Goal: Task Accomplishment & Management: Use online tool/utility

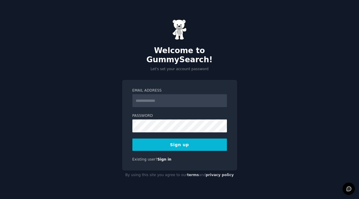
click at [147, 96] on input "Email Address" at bounding box center [179, 100] width 95 height 13
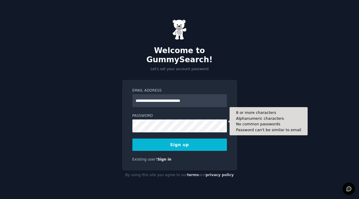
type input "**********"
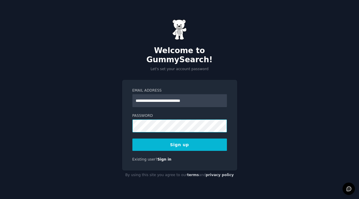
click at [0, 199] on com-1password-button at bounding box center [0, 199] width 0 height 0
click at [179, 143] on button "Sign up" at bounding box center [179, 145] width 95 height 12
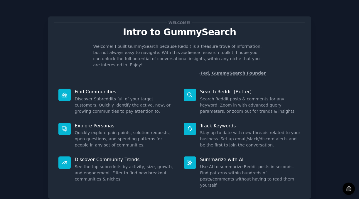
scroll to position [31, 0]
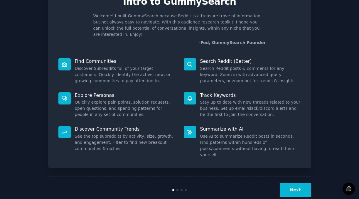
click at [294, 183] on button "Next" at bounding box center [295, 190] width 31 height 14
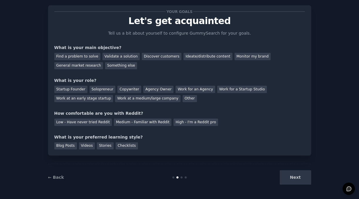
scroll to position [11, 0]
click at [86, 99] on div "Work at an early stage startup" at bounding box center [83, 98] width 59 height 7
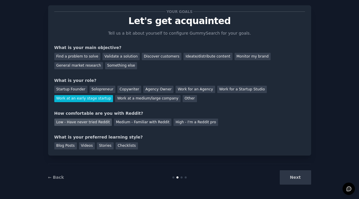
click at [88, 120] on div "Low - Have never tried Reddit" at bounding box center [83, 122] width 58 height 7
click at [68, 147] on div "Blog Posts" at bounding box center [65, 145] width 23 height 7
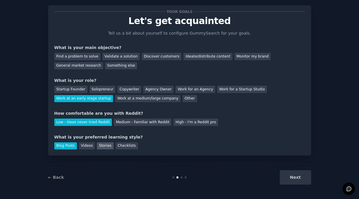
click at [98, 148] on div "Stories" at bounding box center [105, 145] width 16 height 7
click at [62, 147] on div "Blog Posts" at bounding box center [65, 145] width 23 height 7
click at [143, 58] on div "Discover customers" at bounding box center [162, 56] width 40 height 7
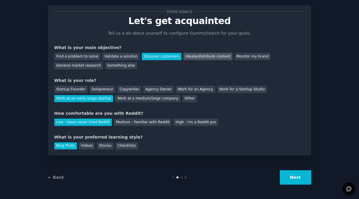
click at [184, 56] on div "Ideate/distribute content" at bounding box center [208, 56] width 49 height 7
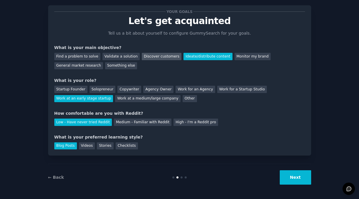
click at [165, 56] on div "Discover customers" at bounding box center [162, 56] width 40 height 7
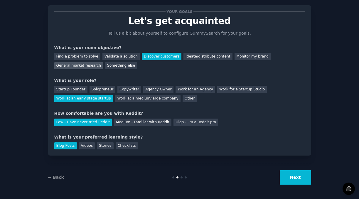
click at [90, 66] on div "General market research" at bounding box center [78, 65] width 49 height 7
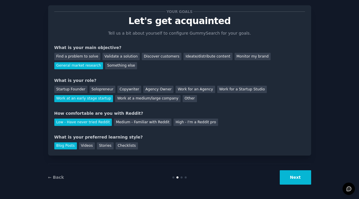
click at [297, 180] on button "Next" at bounding box center [295, 177] width 31 height 14
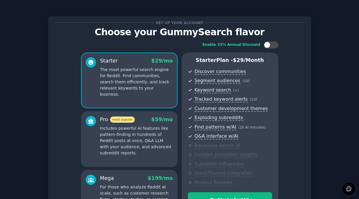
scroll to position [83, 0]
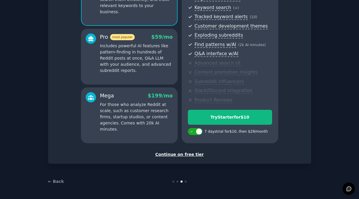
click at [176, 155] on div "Continue on free tier" at bounding box center [179, 155] width 251 height 6
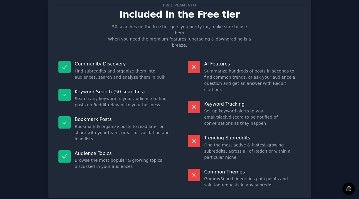
scroll to position [30, 0]
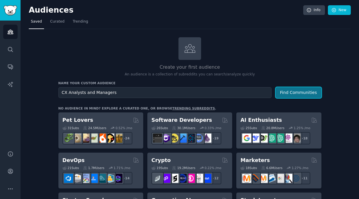
click at [289, 92] on button "Find Communities" at bounding box center [299, 92] width 46 height 11
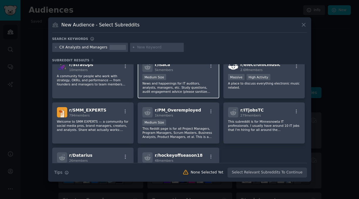
scroll to position [47, 0]
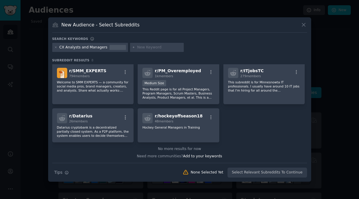
click at [57, 46] on div "CX Analysts and Managers" at bounding box center [90, 47] width 76 height 9
click at [304, 25] on icon at bounding box center [303, 24] width 3 height 3
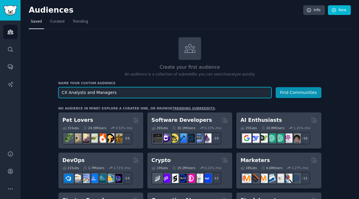
drag, startPoint x: 118, startPoint y: 92, endPoint x: 85, endPoint y: 93, distance: 33.5
click at [85, 93] on input "CX Analysts and Managers" at bounding box center [164, 92] width 213 height 11
type input "C"
type input "Customer Experience"
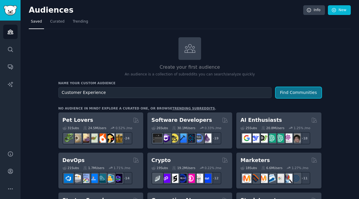
click at [291, 92] on button "Find Communities" at bounding box center [299, 92] width 46 height 11
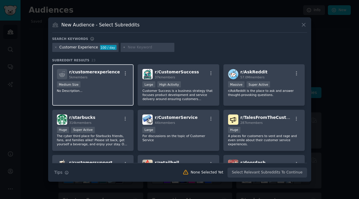
click at [110, 86] on div "Medium Size" at bounding box center [93, 84] width 72 height 7
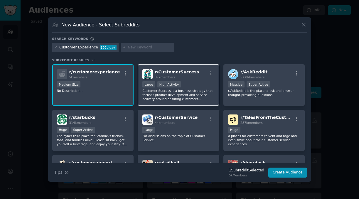
click at [172, 98] on p "Customer Success is a business strategy that focuses product development and se…" at bounding box center [178, 95] width 72 height 12
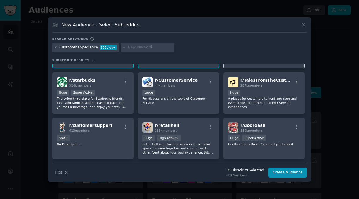
scroll to position [37, 0]
click at [236, 101] on p "A places for customers to vent and rage and even smile about their customer ser…" at bounding box center [264, 103] width 72 height 12
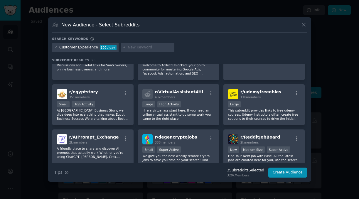
scroll to position [281, 0]
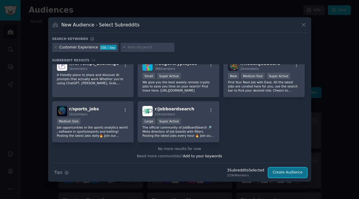
click at [283, 173] on button "Create Audience" at bounding box center [288, 173] width 39 height 10
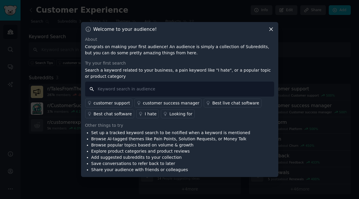
click at [119, 90] on input "text" at bounding box center [179, 89] width 189 height 15
